Goal: Task Accomplishment & Management: Use online tool/utility

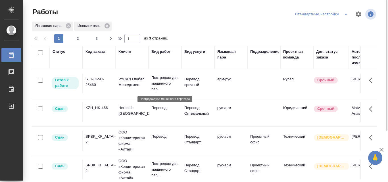
click at [164, 83] on p "Постредактура машинного пер..." at bounding box center [165, 83] width 27 height 17
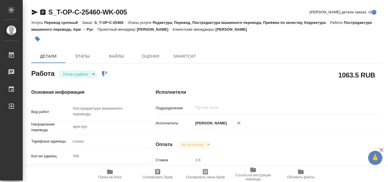
type textarea "x"
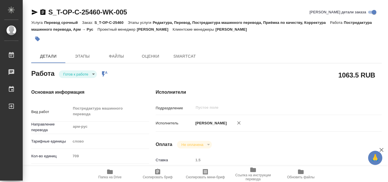
type textarea "x"
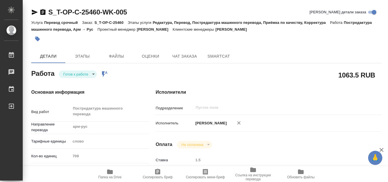
type textarea "x"
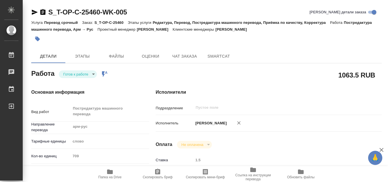
type textarea "x"
